Goal: Check status

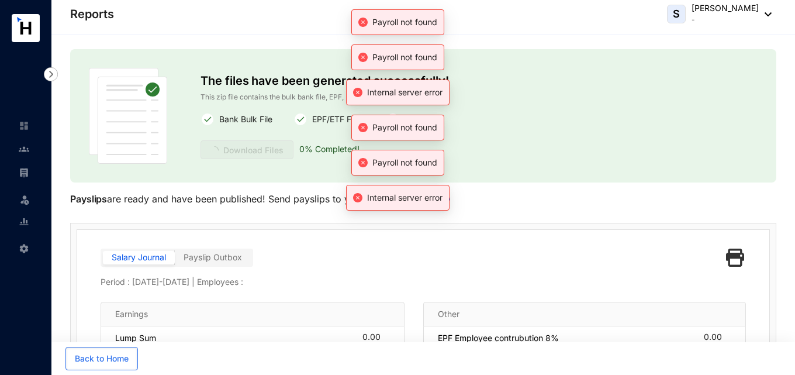
click at [766, 17] on div "S [PERSON_NAME] -" at bounding box center [719, 13] width 105 height 23
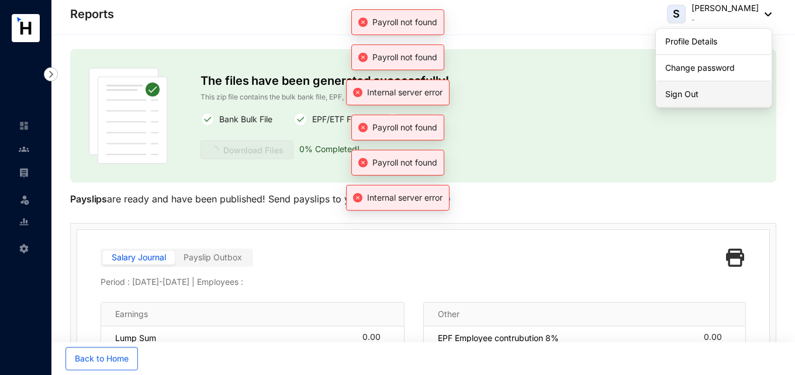
click at [702, 91] on link "Sign Out" at bounding box center [713, 94] width 97 height 12
